Goal: Task Accomplishment & Management: Complete application form

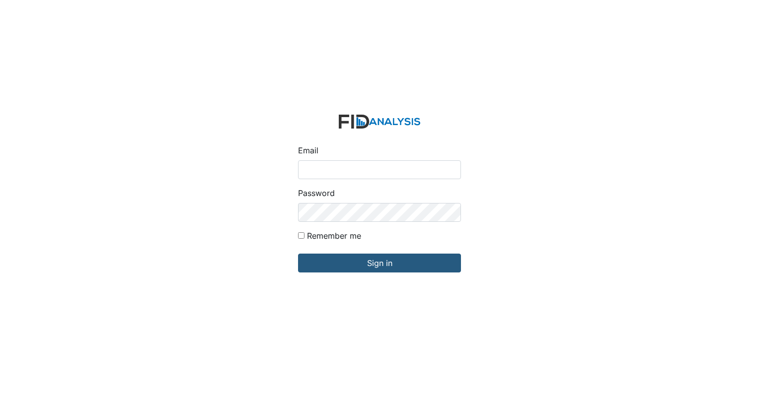
type input "[EMAIL_ADDRESS][DOMAIN_NAME]"
click at [298, 254] on input "Sign in" at bounding box center [379, 263] width 163 height 19
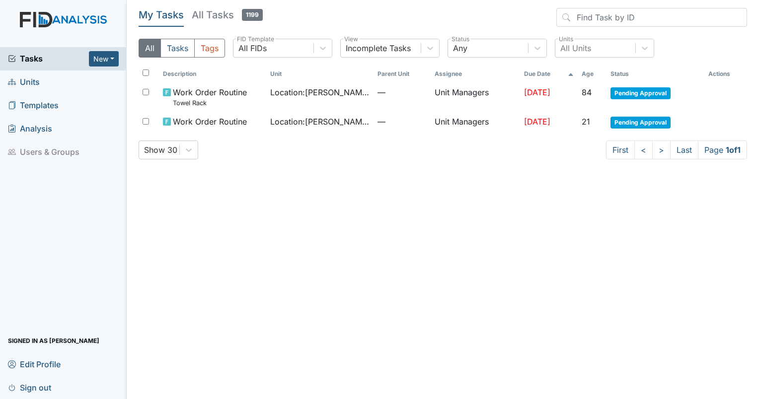
click at [22, 80] on span "Units" at bounding box center [24, 82] width 32 height 15
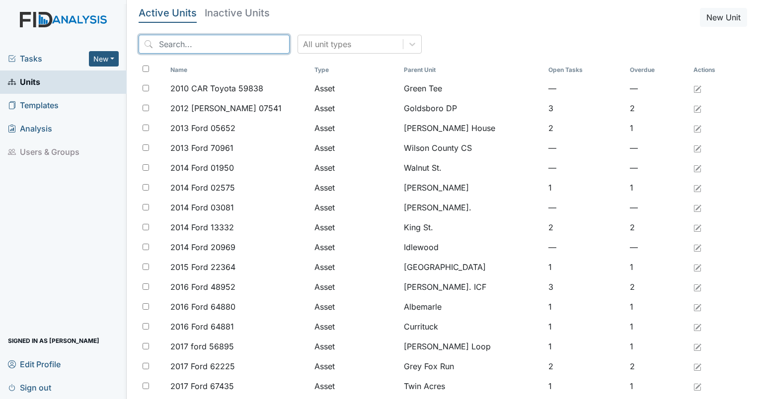
click at [184, 46] on input "search" at bounding box center [214, 44] width 151 height 19
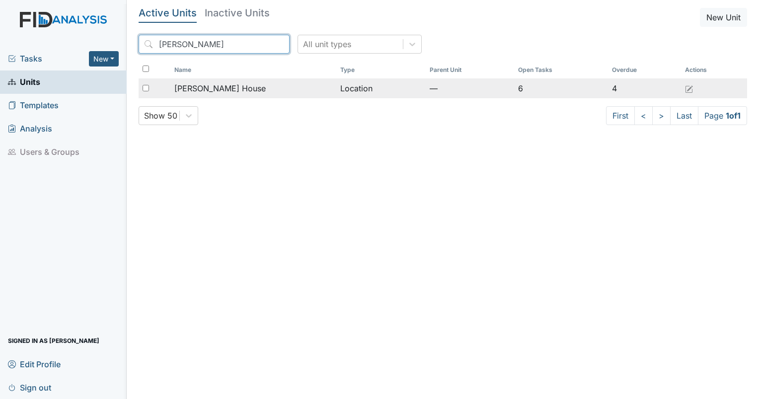
type input "scott"
click at [143, 91] on input "checkbox" at bounding box center [146, 88] width 6 height 6
checkbox input "true"
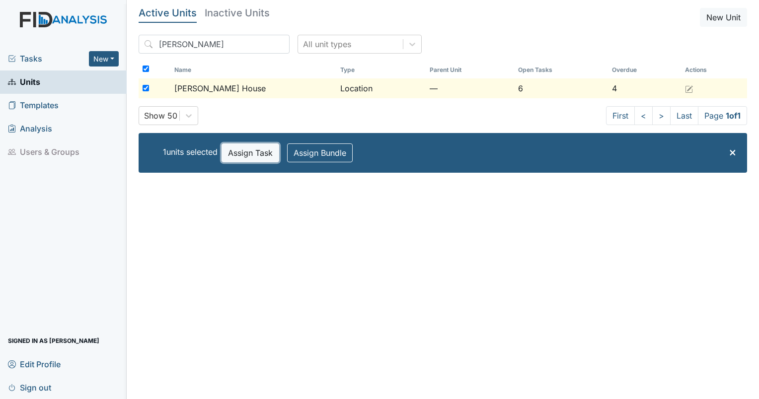
drag, startPoint x: 249, startPoint y: 156, endPoint x: 226, endPoint y: 152, distance: 23.8
click at [226, 152] on button "Assign Task" at bounding box center [251, 153] width 58 height 19
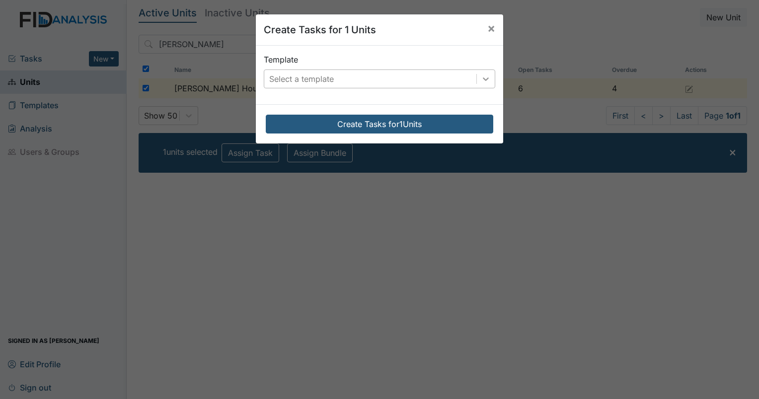
click at [481, 79] on icon at bounding box center [486, 79] width 10 height 10
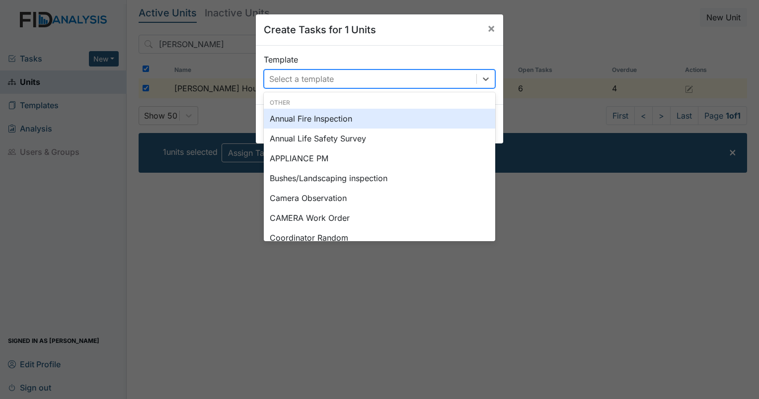
click at [399, 198] on div "Camera Observation" at bounding box center [379, 198] width 231 height 20
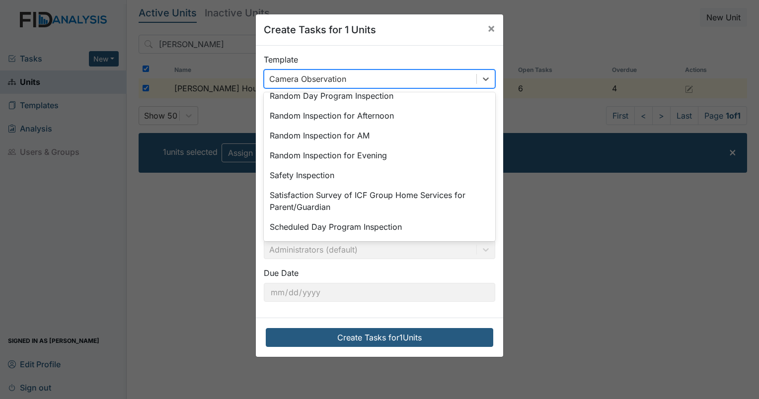
scroll to position [461, 0]
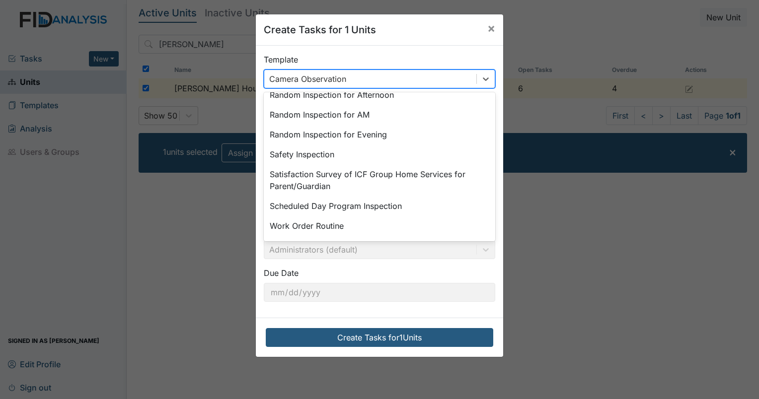
click at [349, 233] on div "Work Order Routine" at bounding box center [379, 226] width 231 height 20
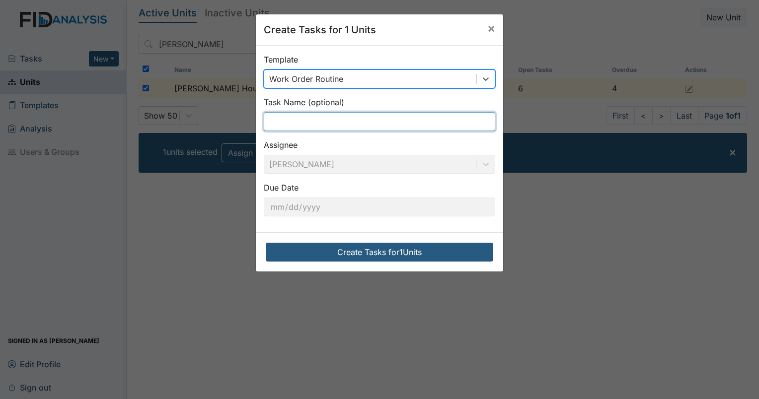
click at [417, 125] on input "text" at bounding box center [379, 121] width 231 height 19
type input "H"
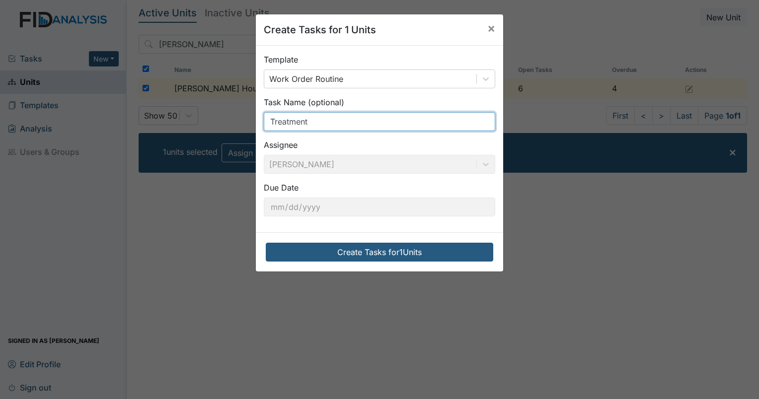
click at [268, 123] on input "Treatment" at bounding box center [379, 121] width 231 height 19
type input "Home Treatment"
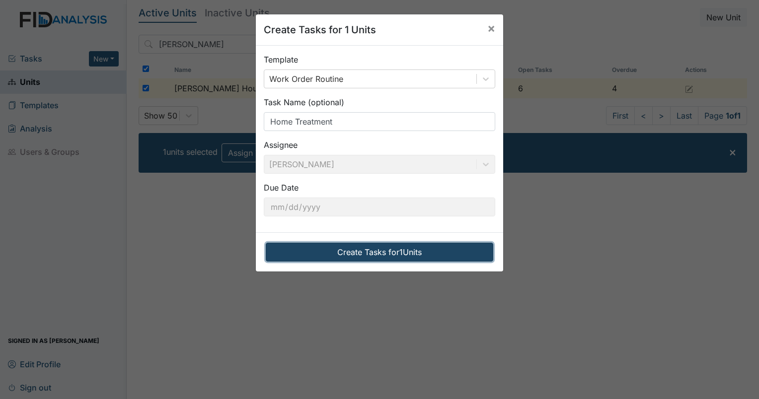
click at [410, 259] on button "Create Tasks for 1 Units" at bounding box center [380, 252] width 228 height 19
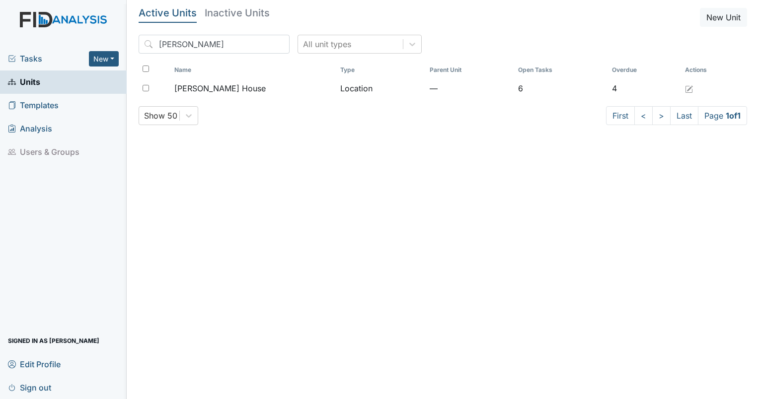
click at [52, 58] on span "Tasks" at bounding box center [48, 59] width 81 height 12
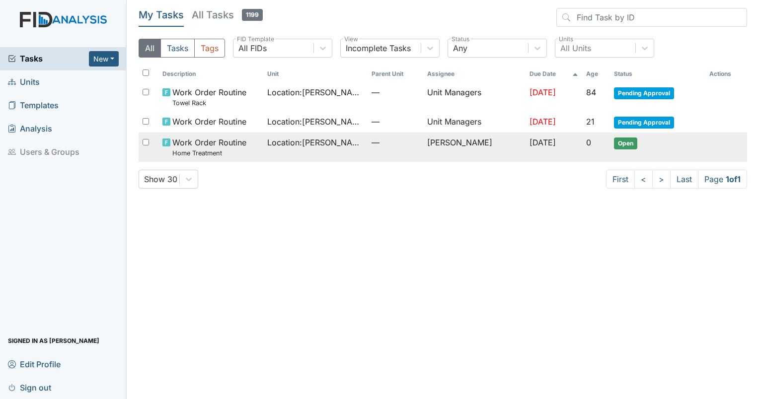
click at [632, 149] on span "Open" at bounding box center [625, 144] width 23 height 12
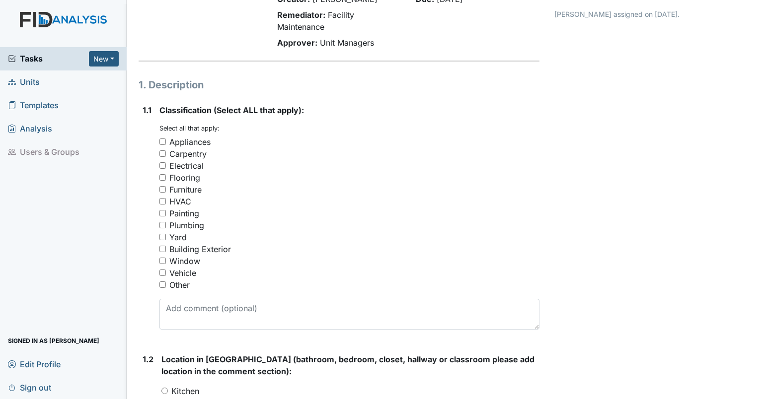
scroll to position [91, 0]
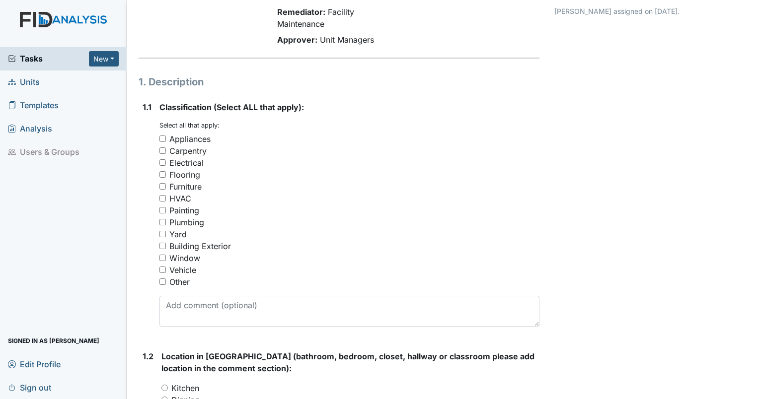
click at [371, 245] on div "Building Exterior" at bounding box center [349, 246] width 380 height 12
click at [374, 208] on div "Painting" at bounding box center [349, 211] width 380 height 12
click at [182, 288] on div "Other" at bounding box center [179, 282] width 20 height 12
click at [166, 285] on input "Other" at bounding box center [162, 282] width 6 height 6
checkbox input "true"
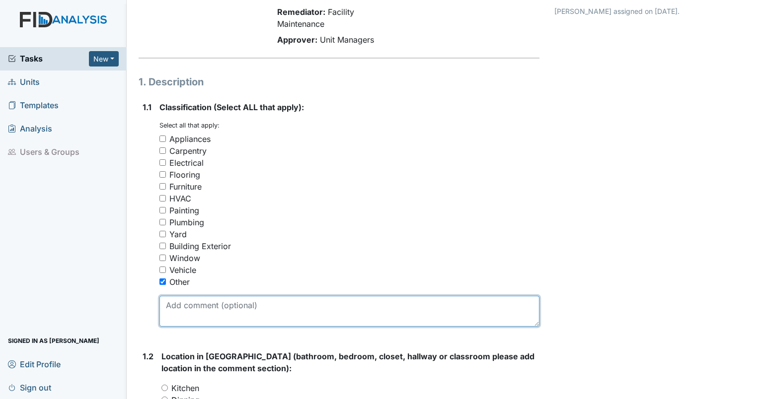
click at [260, 308] on textarea at bounding box center [349, 311] width 380 height 31
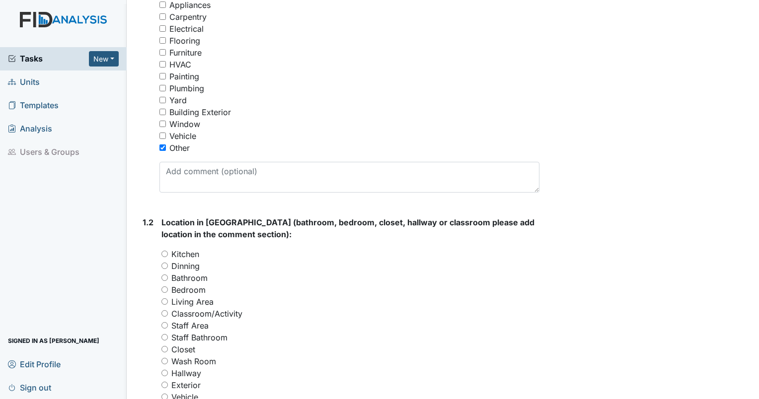
scroll to position [244, 0]
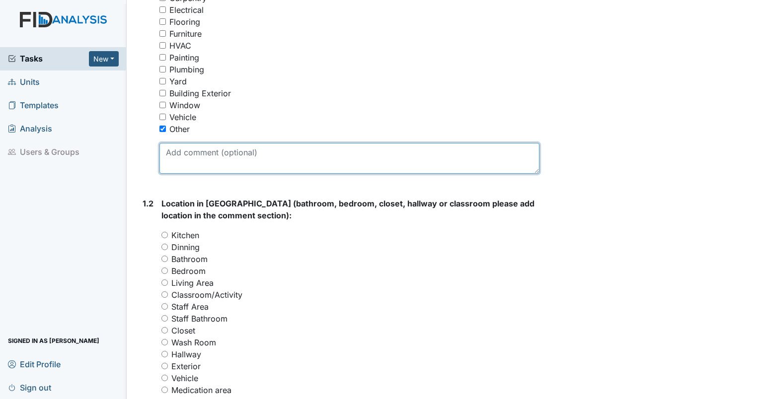
click at [393, 155] on textarea at bounding box center [349, 158] width 380 height 31
type textarea "Lice Treatment"
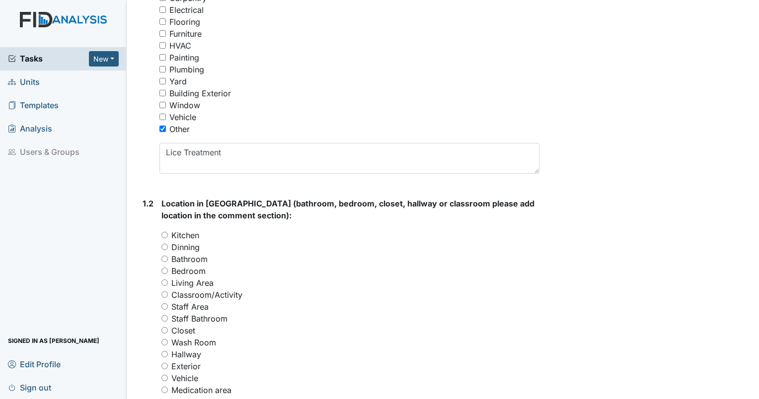
click at [661, 342] on div "Archive Task × Are you sure you want to archive this task? It will appear as in…" at bounding box center [651, 301] width 208 height 1074
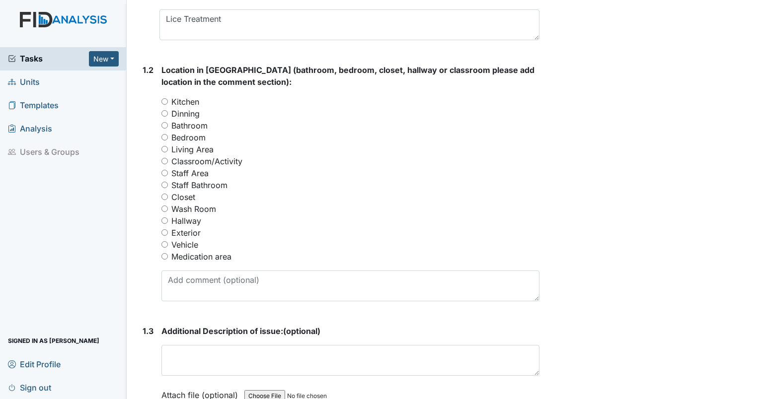
scroll to position [374, 0]
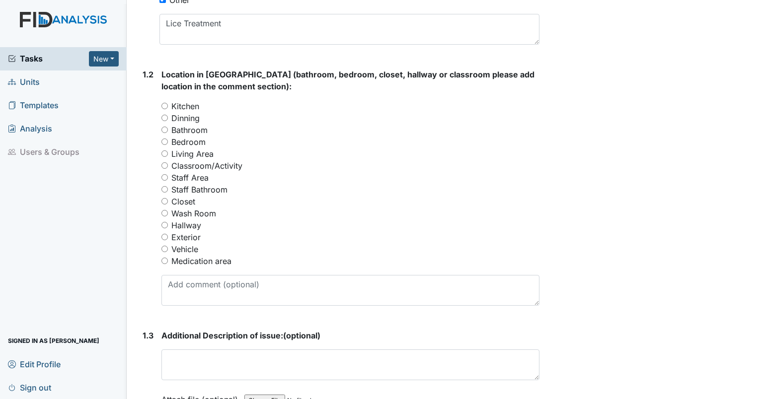
click at [161, 107] on input "Kitchen" at bounding box center [164, 106] width 6 height 6
radio input "true"
click at [162, 95] on div "Location in [GEOGRAPHIC_DATA] (bathroom, bedroom, closet, hallway or classroom …" at bounding box center [350, 187] width 378 height 237
drag, startPoint x: 163, startPoint y: 113, endPoint x: 160, endPoint y: 120, distance: 8.0
click at [160, 120] on div "1.2 Location in [GEOGRAPHIC_DATA] (bathroom, bedroom, closet, hallway or classr…" at bounding box center [339, 191] width 401 height 245
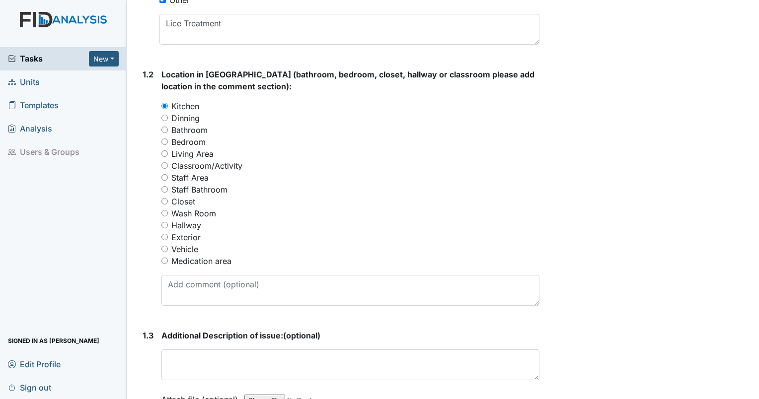
click at [163, 116] on input "Dinning" at bounding box center [164, 118] width 6 height 6
radio input "true"
click at [163, 142] on input "Bedroom" at bounding box center [164, 142] width 6 height 6
radio input "true"
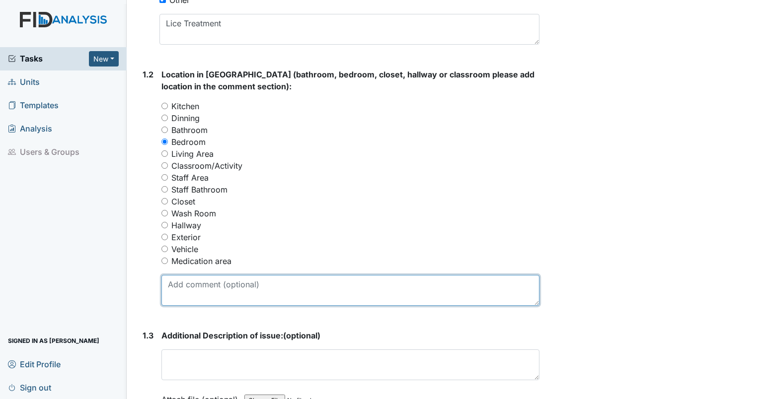
drag, startPoint x: 183, startPoint y: 289, endPoint x: 188, endPoint y: 293, distance: 7.1
click at [188, 293] on textarea at bounding box center [350, 290] width 378 height 31
type textarea "The whole home needs to be treated for lice."
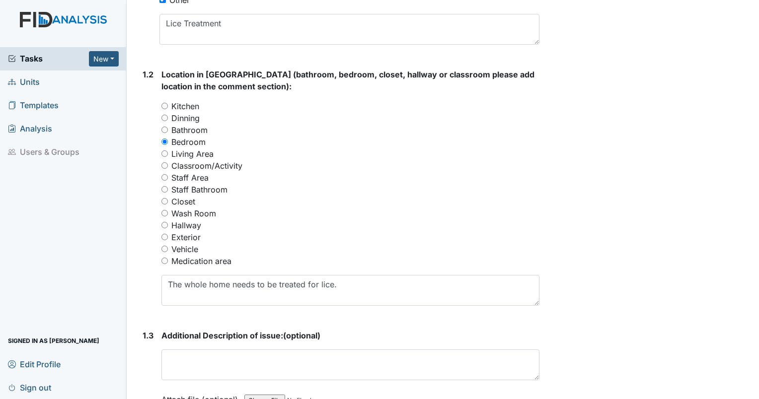
click at [681, 365] on div "Archive Task × Are you sure you want to archive this task? It will appear as in…" at bounding box center [651, 171] width 208 height 1074
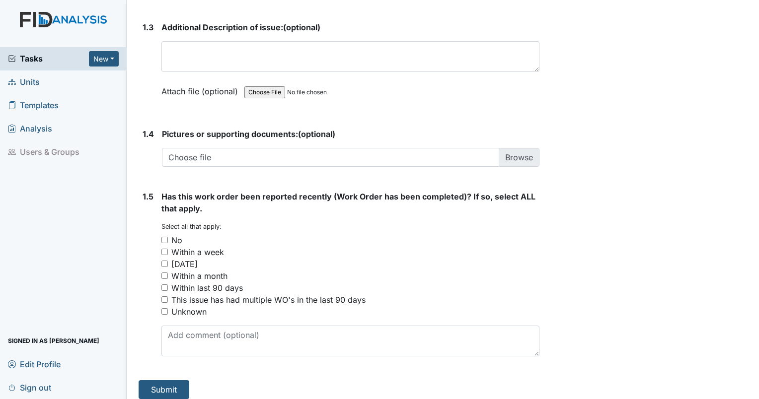
scroll to position [685, 0]
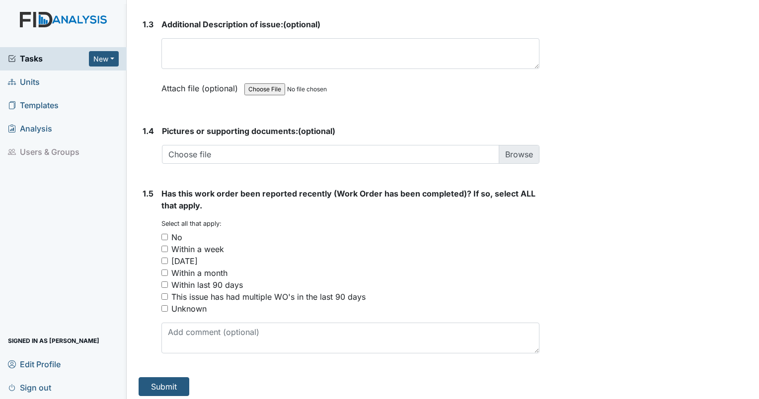
click at [165, 236] on input "No" at bounding box center [164, 237] width 6 height 6
checkbox input "true"
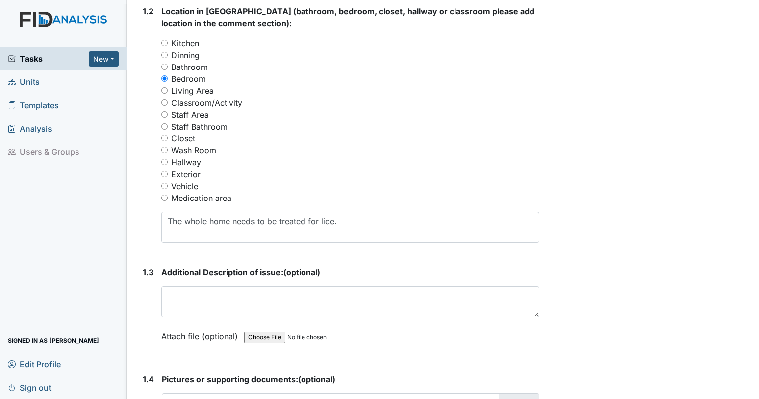
scroll to position [442, 0]
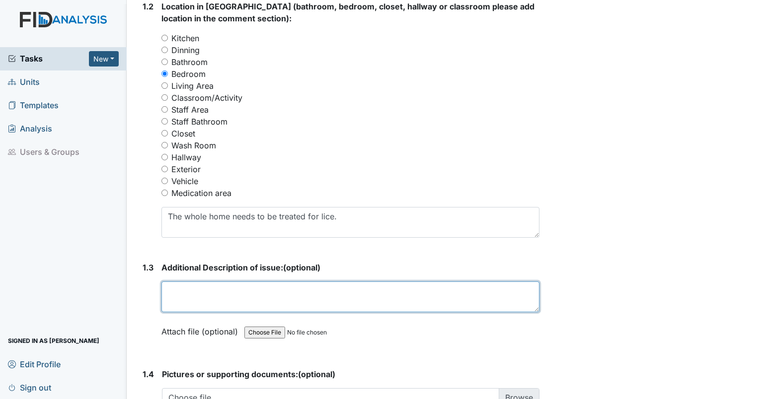
click at [439, 304] on textarea at bounding box center [350, 297] width 378 height 31
type textarea "N"
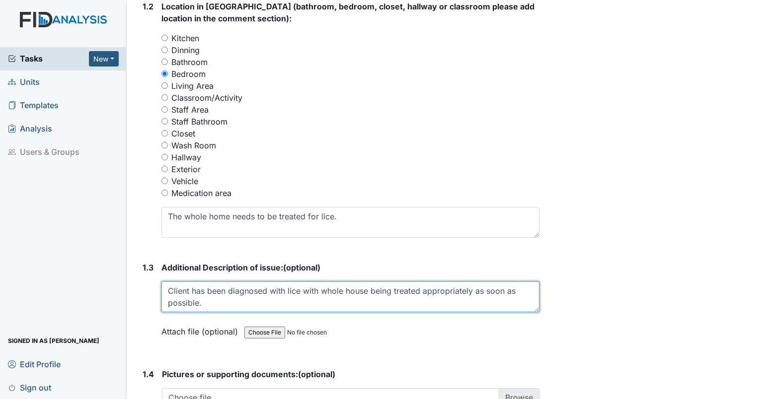
click at [318, 288] on textarea "Client has been diagnosed with lice with whole house being treated appropriatel…" at bounding box center [350, 297] width 378 height 31
click at [480, 289] on textarea "Client has been diagnosed with lice with Nurse agreeing to have whole house bei…" at bounding box center [350, 297] width 378 height 31
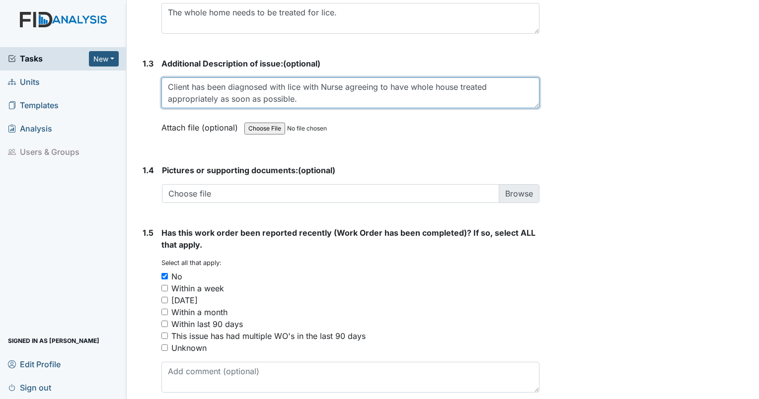
scroll to position [689, 0]
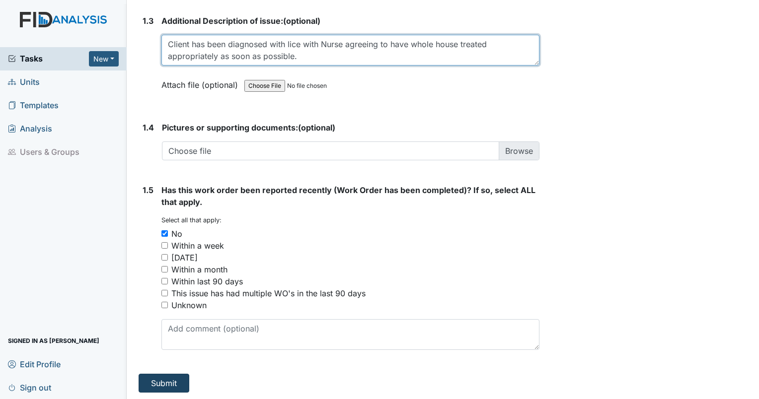
type textarea "Client has been diagnosed with lice with Nurse agreeing to have whole house tre…"
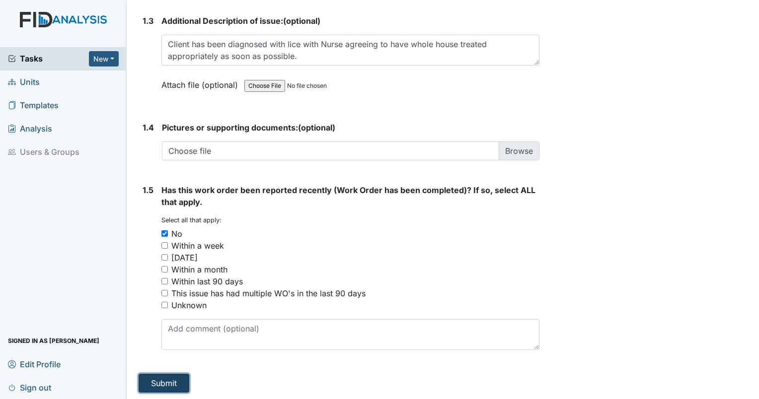
click at [173, 385] on button "Submit" at bounding box center [164, 383] width 51 height 19
